Goal: Book appointment/travel/reservation

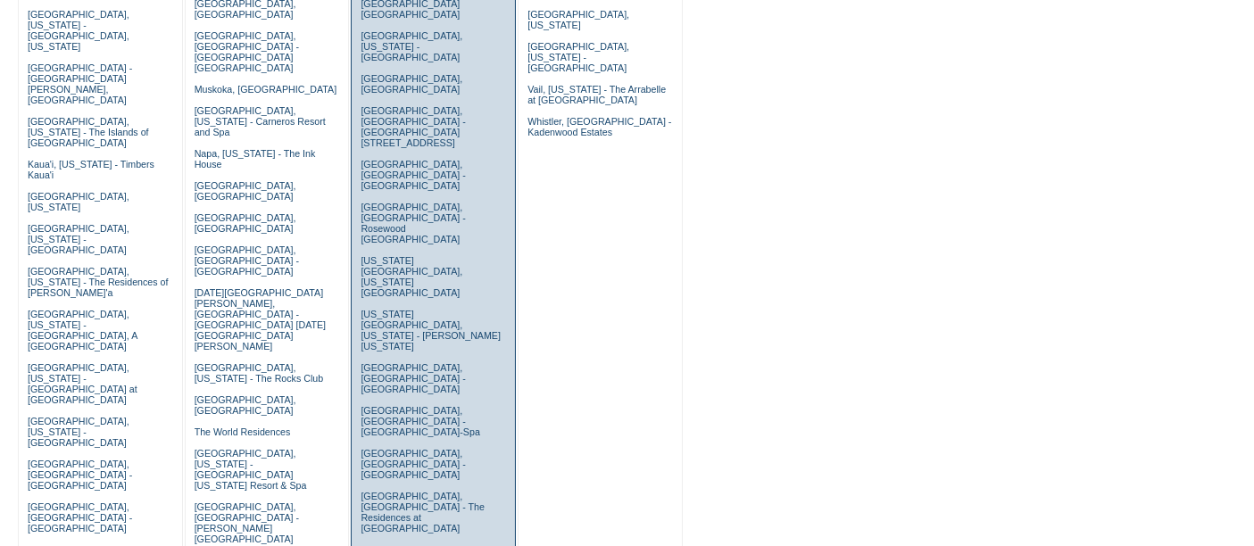
scroll to position [551, 0]
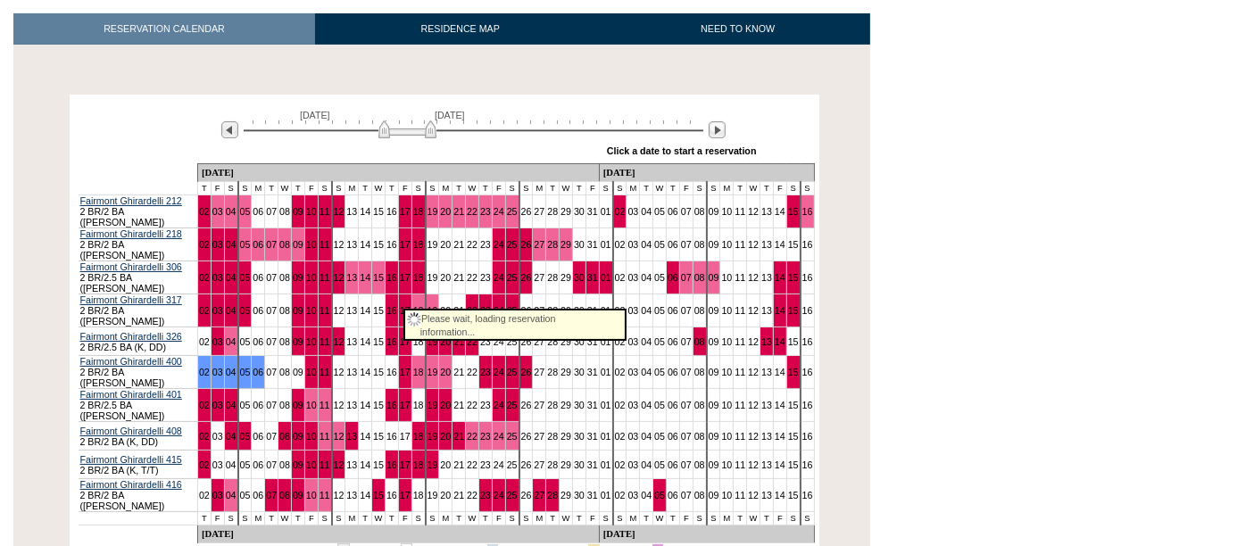
scroll to position [272, 0]
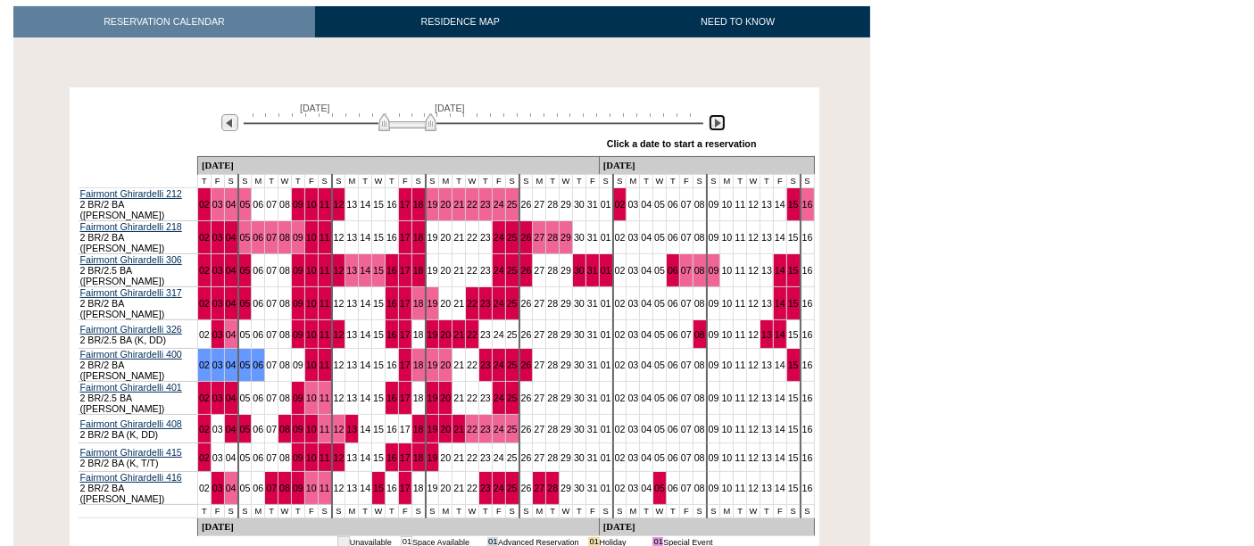
click at [711, 123] on img at bounding box center [716, 122] width 17 height 17
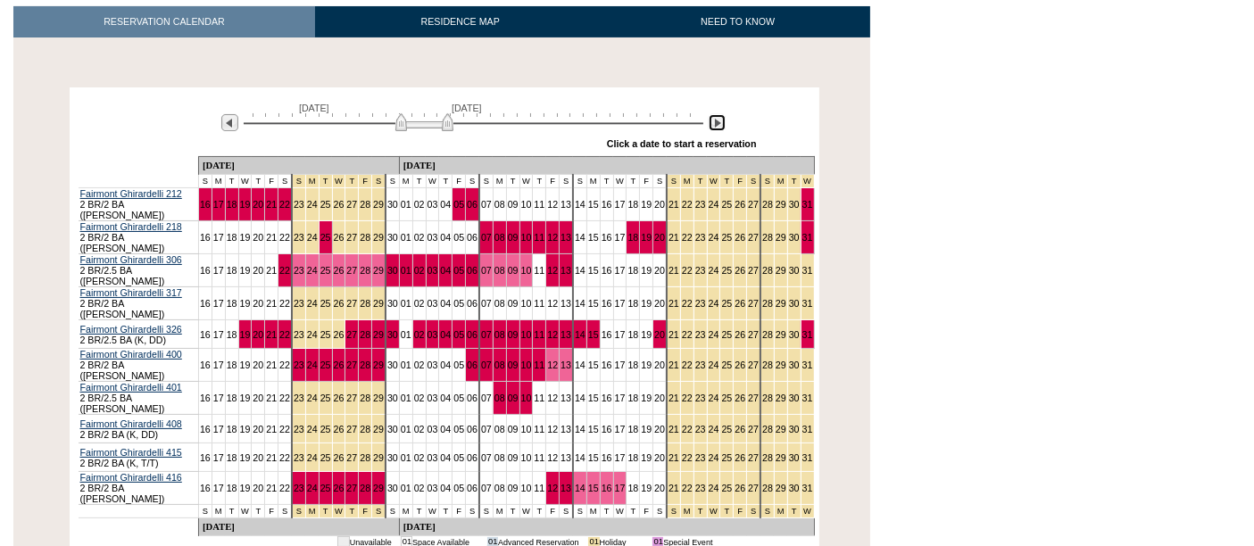
click at [711, 123] on img at bounding box center [716, 122] width 17 height 17
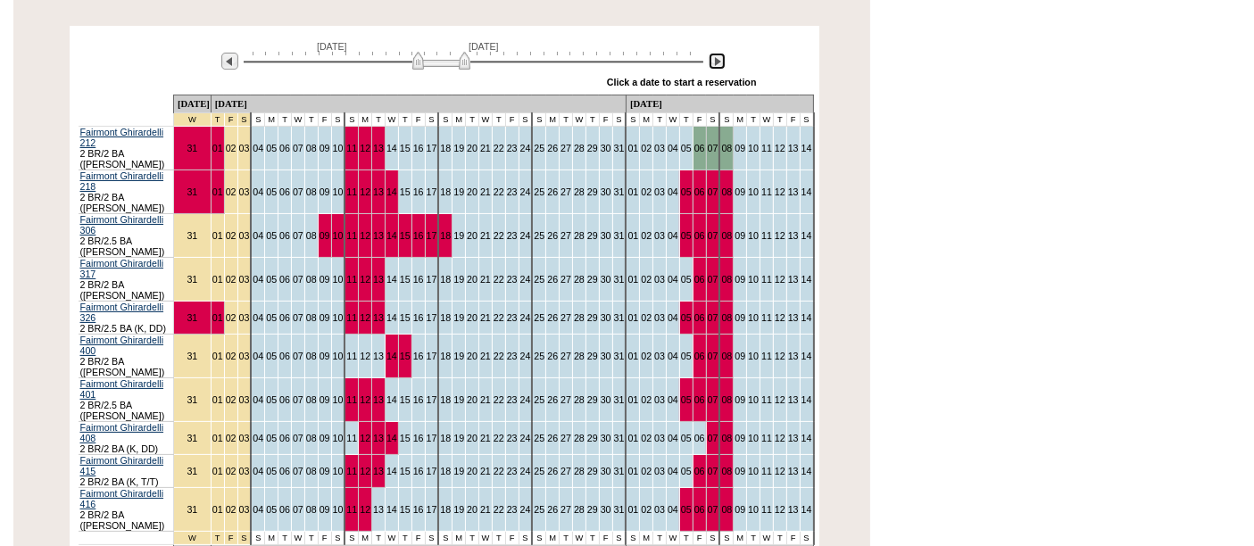
scroll to position [340, 0]
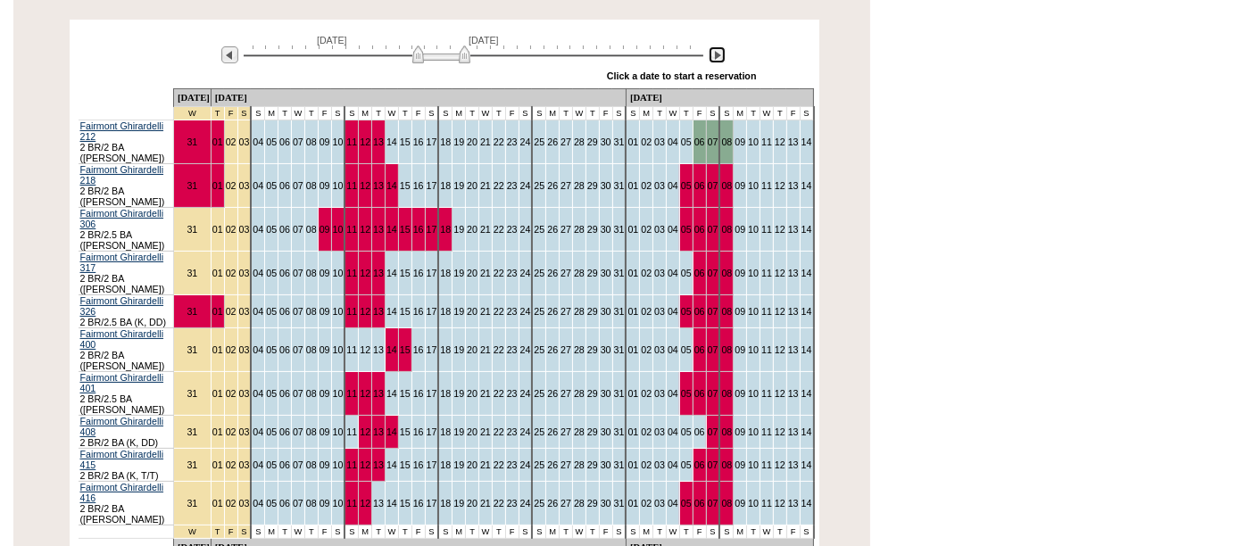
click at [711, 51] on img at bounding box center [716, 54] width 17 height 17
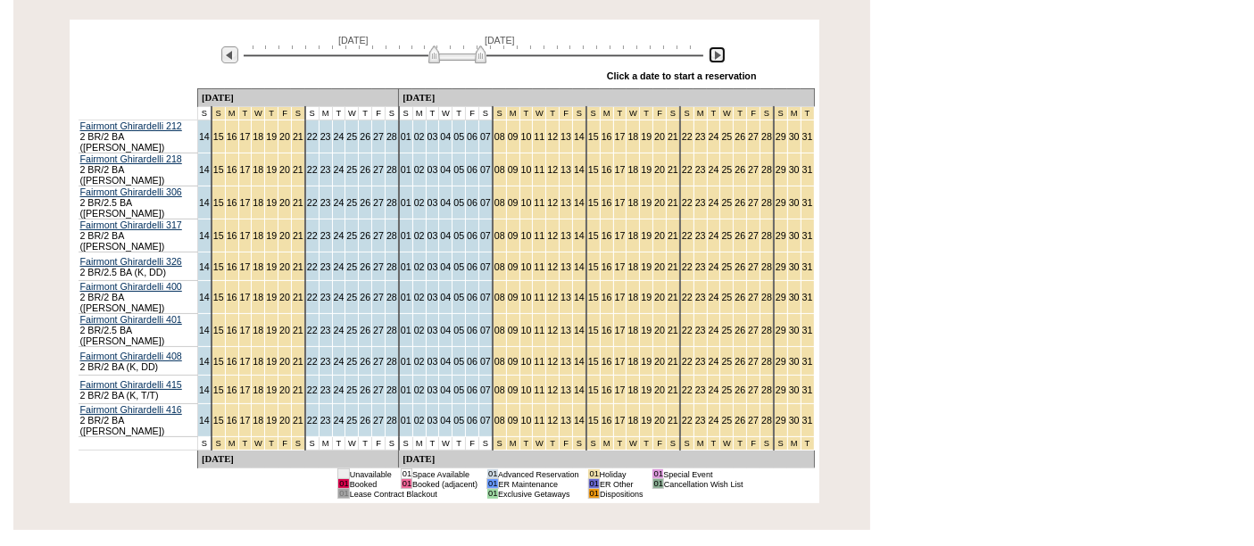
click at [711, 51] on img at bounding box center [716, 54] width 17 height 17
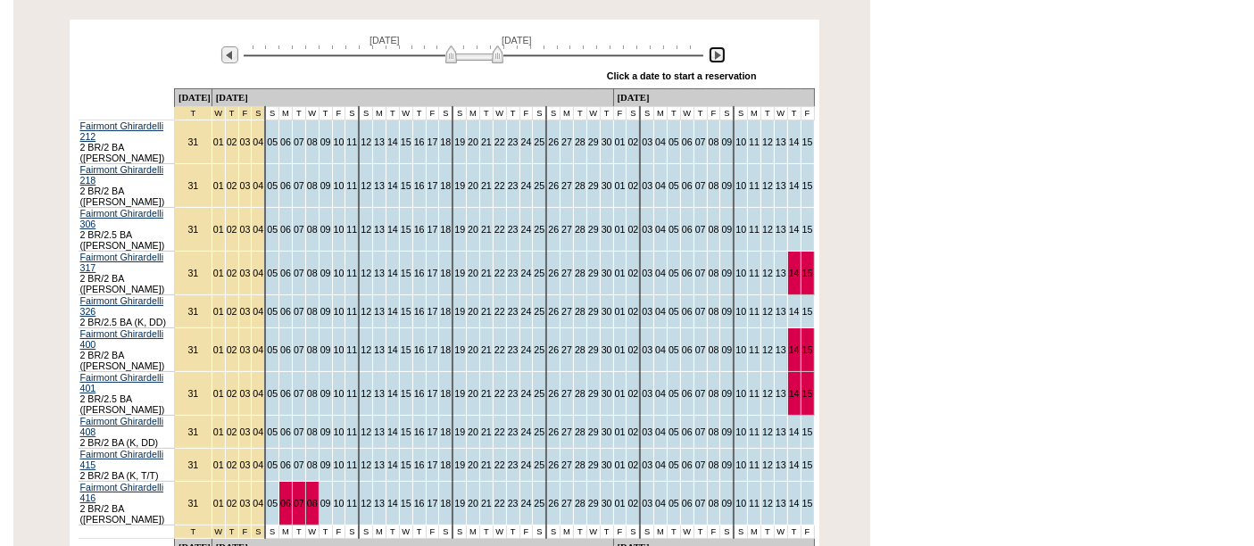
click at [717, 52] on img at bounding box center [716, 54] width 17 height 17
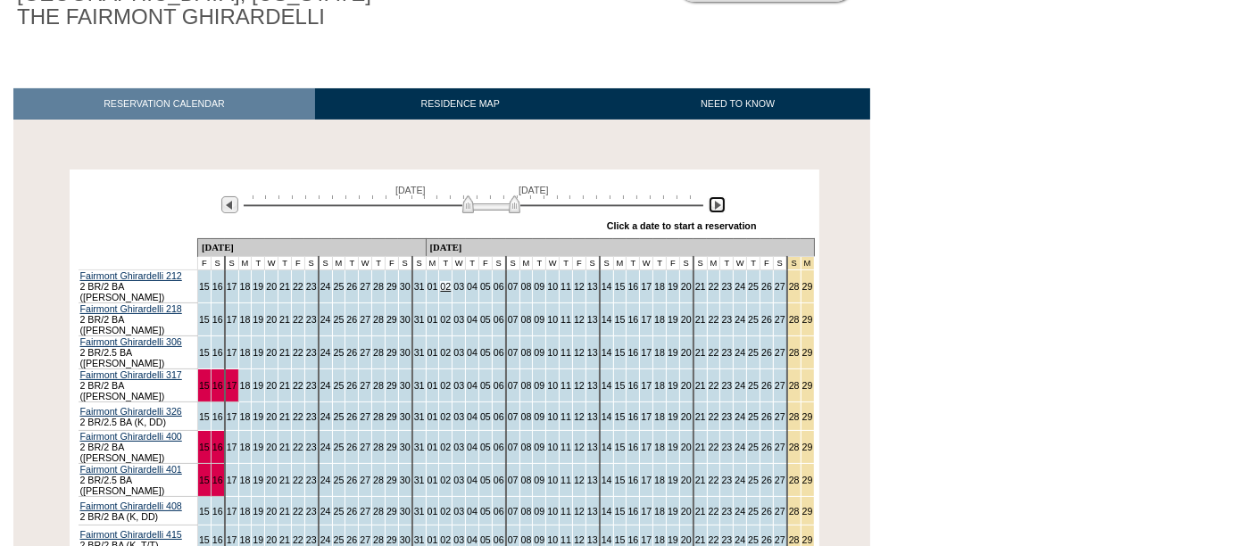
scroll to position [187, 0]
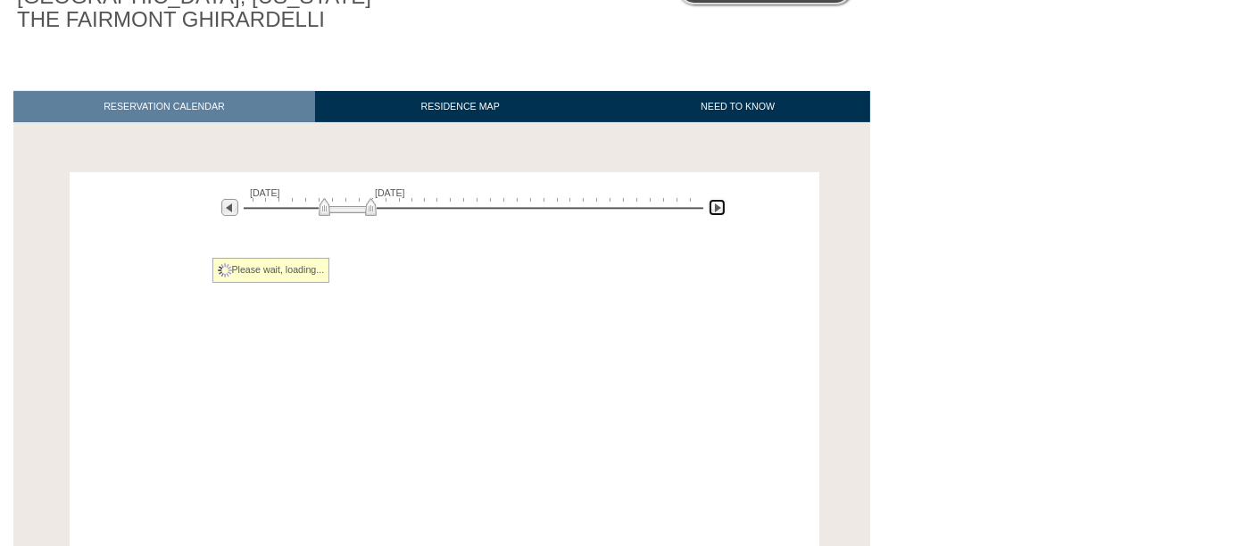
click at [346, 210] on div at bounding box center [474, 206] width 460 height 17
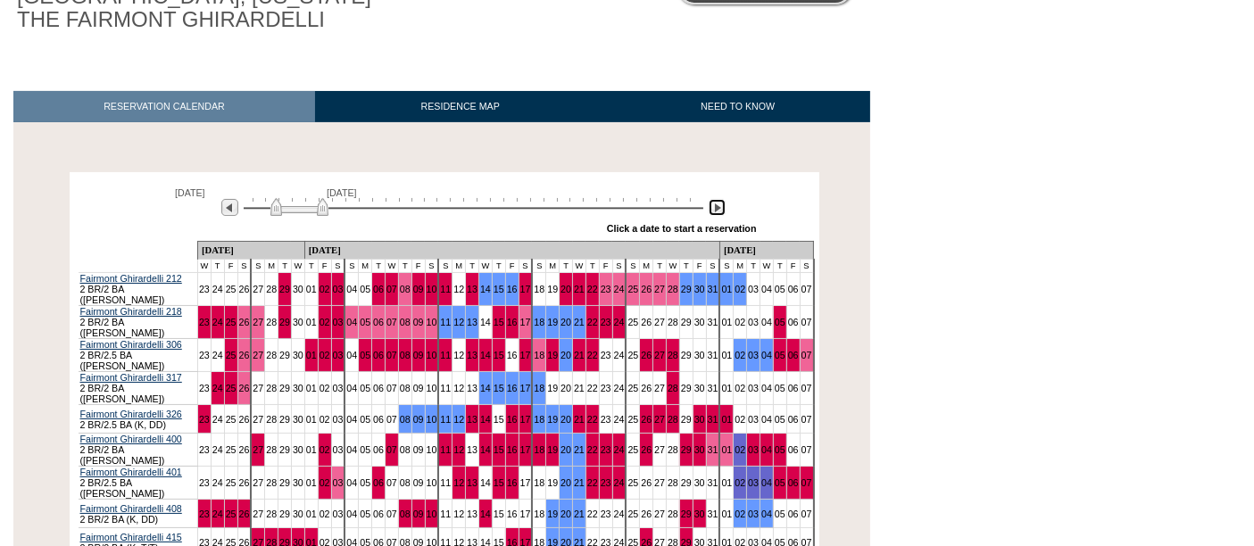
drag, startPoint x: 346, startPoint y: 210, endPoint x: 252, endPoint y: 208, distance: 94.6
click at [270, 208] on img at bounding box center [299, 207] width 58 height 18
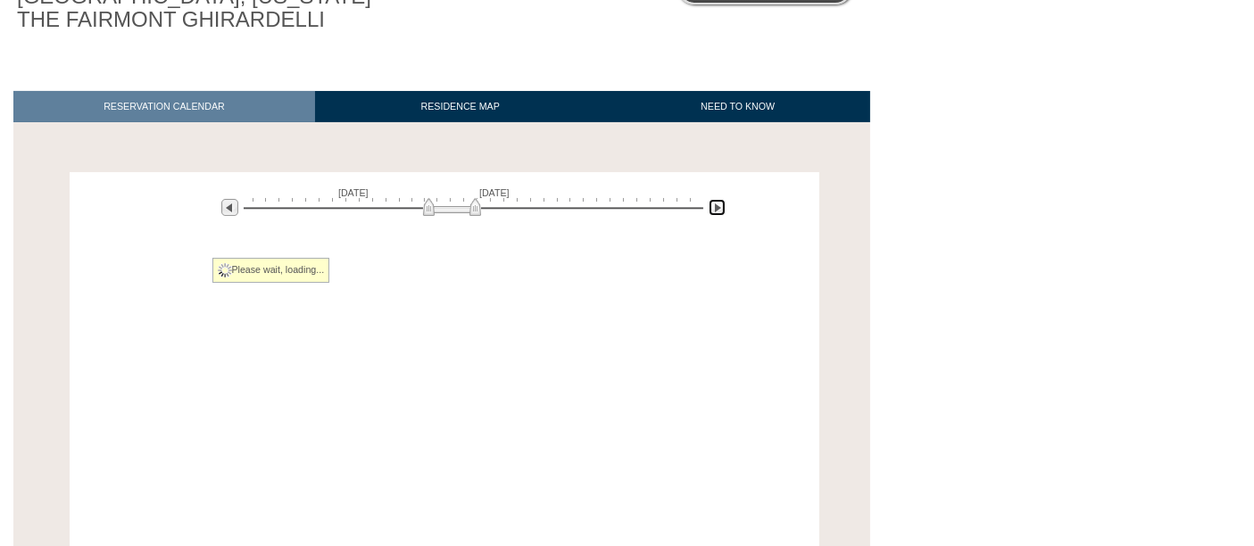
click at [451, 206] on div at bounding box center [474, 206] width 460 height 17
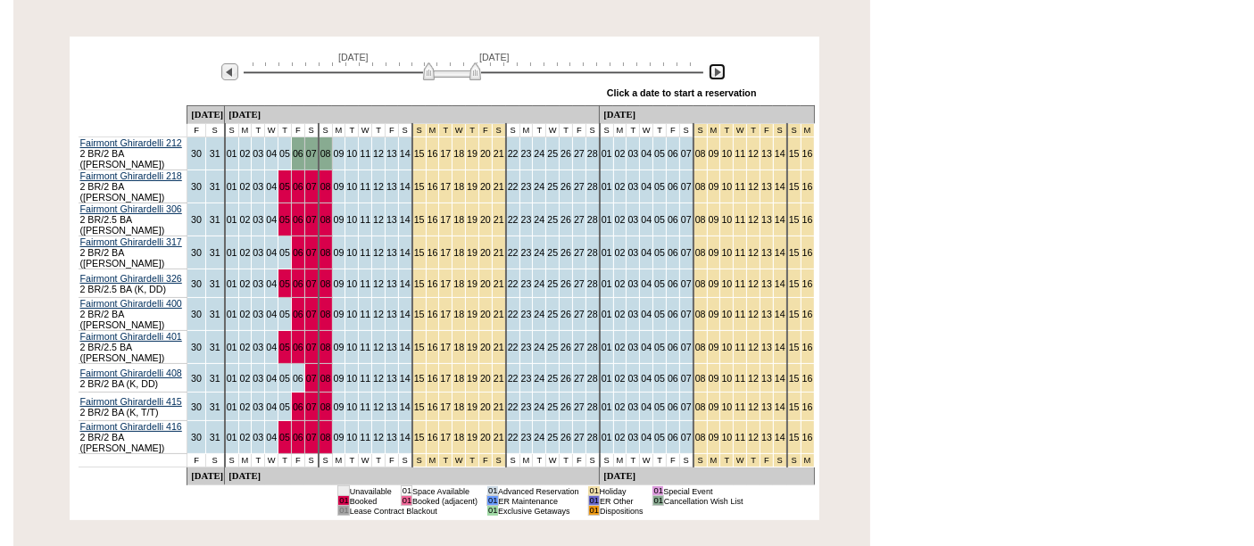
scroll to position [324, 0]
